Goal: Task Accomplishment & Management: Manage account settings

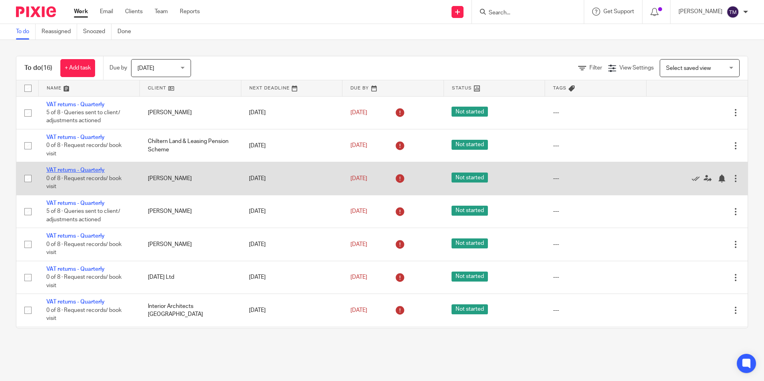
click at [95, 169] on link "VAT returns - Quarterly" at bounding box center [75, 170] width 58 height 6
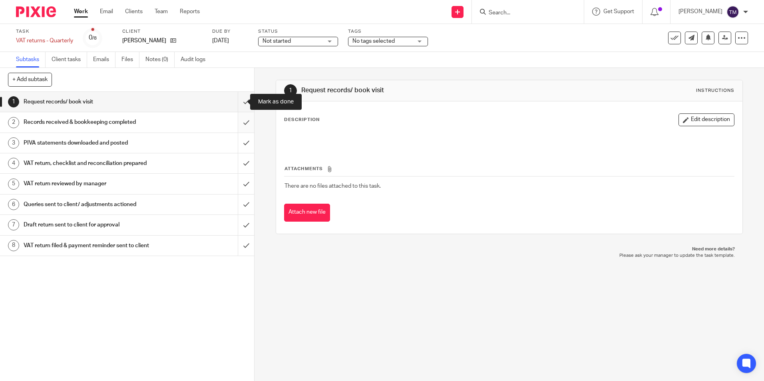
drag, startPoint x: 235, startPoint y: 103, endPoint x: 241, endPoint y: 112, distance: 11.3
click at [235, 103] on input "submit" at bounding box center [127, 102] width 254 height 20
click at [243, 116] on input "submit" at bounding box center [127, 122] width 254 height 20
click at [238, 144] on input "submit" at bounding box center [127, 143] width 254 height 20
click at [240, 164] on input "submit" at bounding box center [127, 163] width 254 height 20
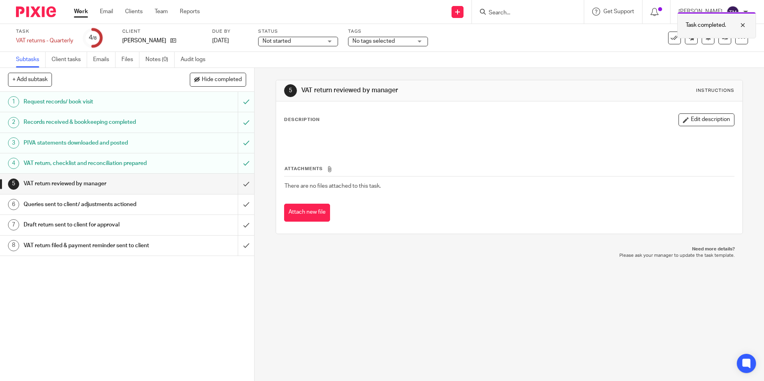
click at [743, 26] on div at bounding box center [737, 25] width 22 height 10
click at [722, 38] on icon at bounding box center [725, 38] width 6 height 6
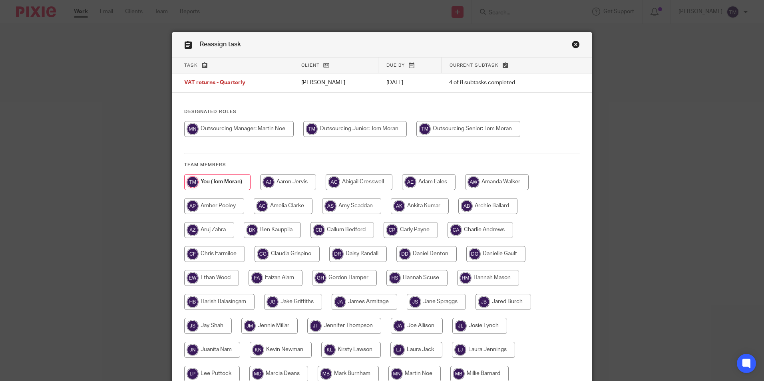
click at [578, 47] on div "Reassign task" at bounding box center [382, 44] width 420 height 25
click at [575, 45] on link "Close this dialog window" at bounding box center [576, 45] width 8 height 11
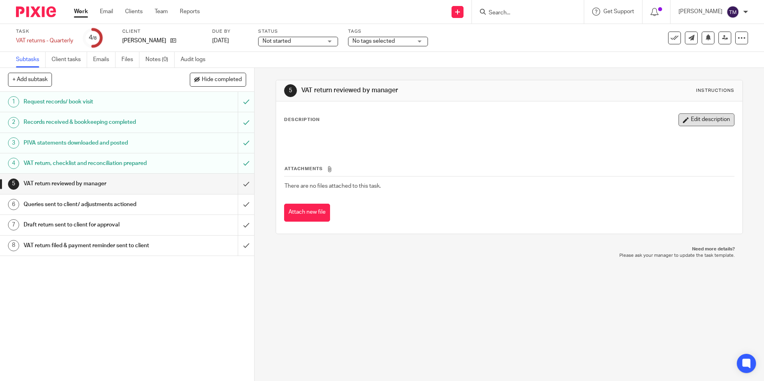
click at [687, 120] on button "Edit description" at bounding box center [707, 120] width 56 height 13
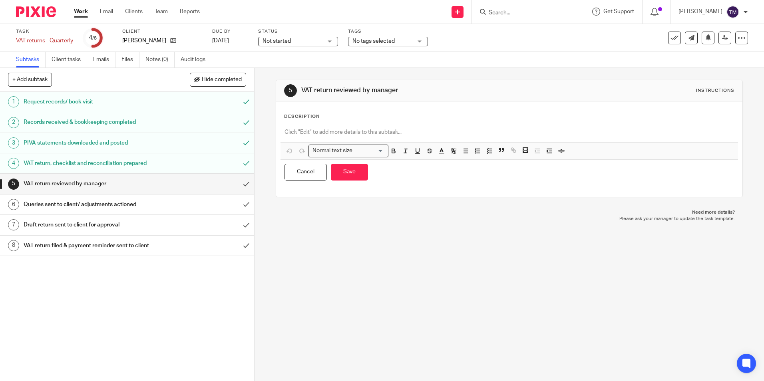
drag, startPoint x: 438, startPoint y: 136, endPoint x: 432, endPoint y: 134, distance: 5.7
click at [438, 136] on p at bounding box center [509, 132] width 449 height 8
click at [356, 203] on div "5 VAT return reviewed by manager Instructions Description https://cloudimanage.…" at bounding box center [509, 139] width 467 height 142
click at [340, 173] on button "Save" at bounding box center [349, 172] width 37 height 17
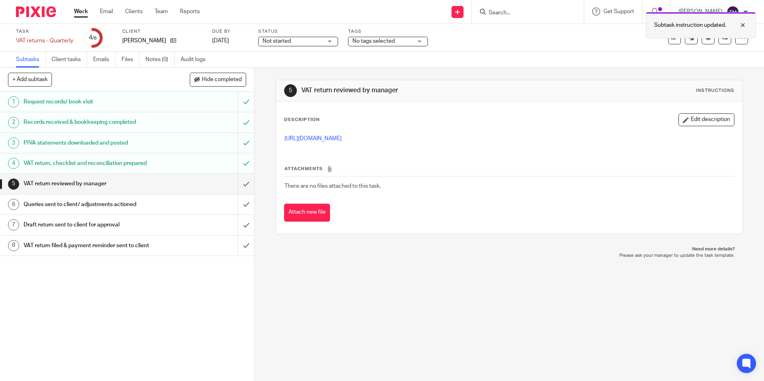
drag, startPoint x: 741, startPoint y: 25, endPoint x: 723, endPoint y: 34, distance: 20.4
click at [741, 25] on div at bounding box center [737, 25] width 22 height 10
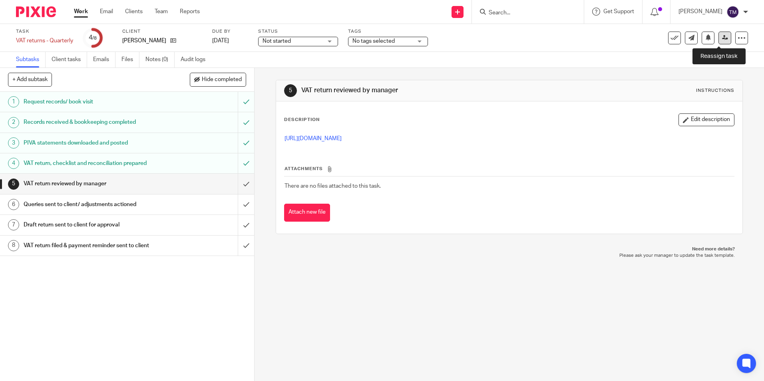
click at [722, 39] on icon at bounding box center [725, 38] width 6 height 6
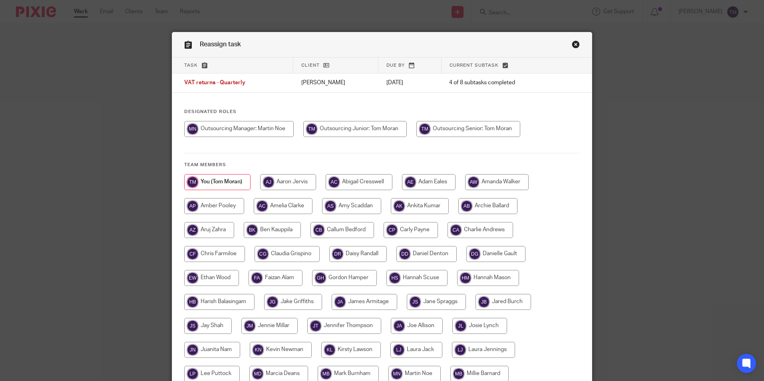
drag, startPoint x: 215, startPoint y: 129, endPoint x: 220, endPoint y: 131, distance: 4.7
click at [217, 130] on input "radio" at bounding box center [239, 129] width 110 height 16
radio input "true"
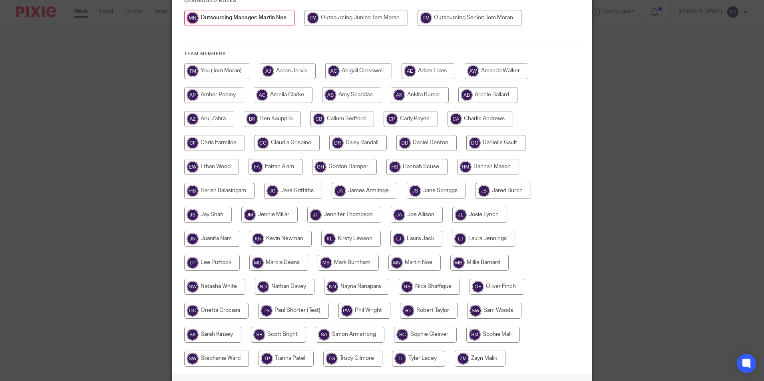
scroll to position [171, 0]
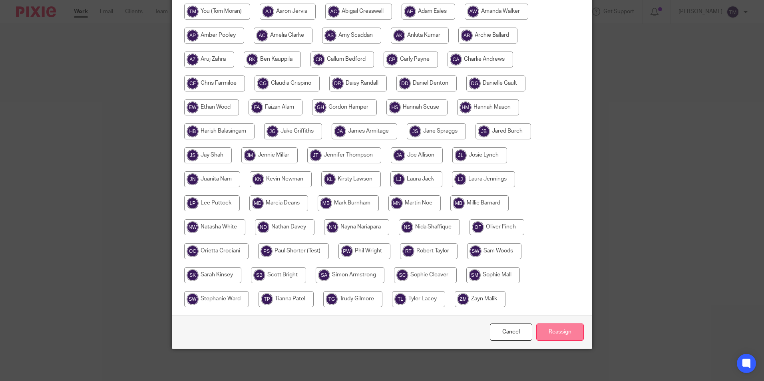
click at [544, 325] on input "Reassign" at bounding box center [560, 332] width 48 height 17
